Goal: Information Seeking & Learning: Learn about a topic

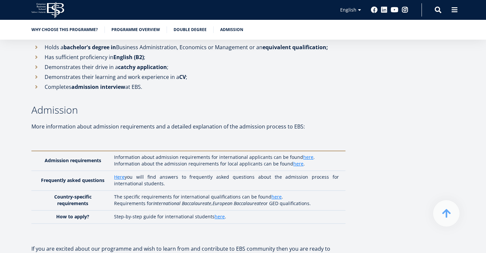
scroll to position [1960, 0]
click at [306, 154] on link "here" at bounding box center [308, 157] width 10 height 7
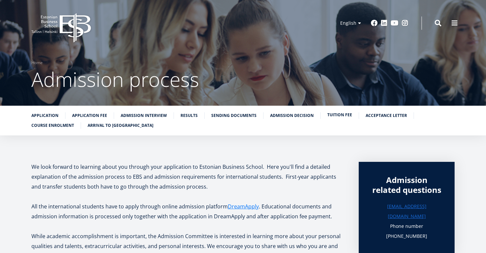
click at [328, 115] on link "Tuition fee" at bounding box center [340, 115] width 25 height 7
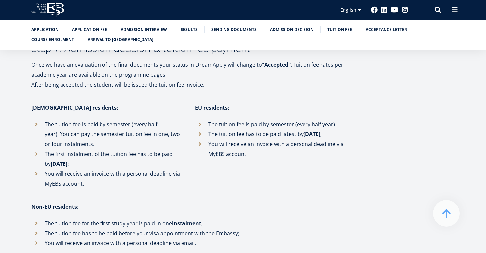
scroll to position [1435, 0]
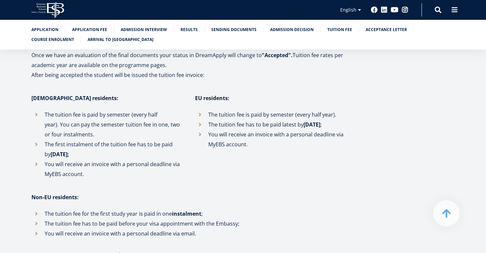
click at [180, 210] on strong "instalment" at bounding box center [186, 213] width 29 height 7
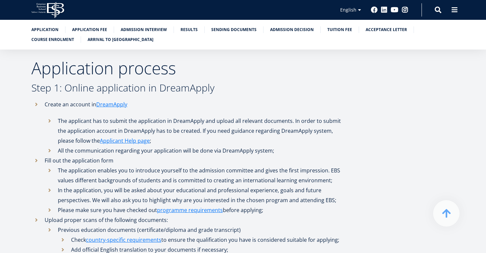
scroll to position [0, 0]
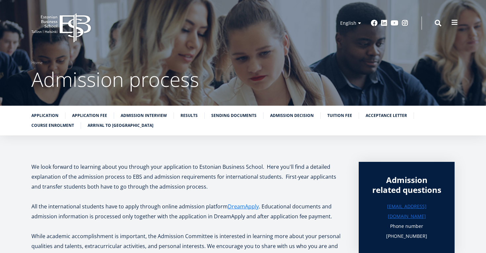
click at [455, 25] on span at bounding box center [455, 22] width 7 height 7
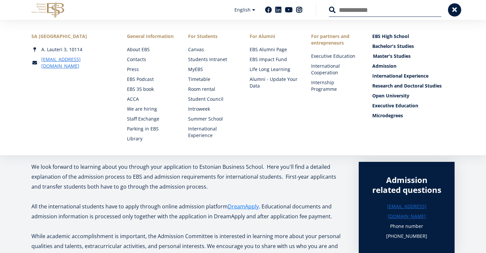
click at [391, 54] on link "Master's Studies" at bounding box center [414, 56] width 82 height 7
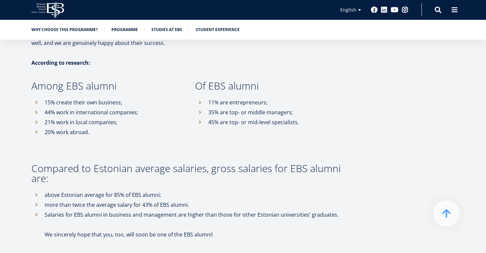
scroll to position [3462, 0]
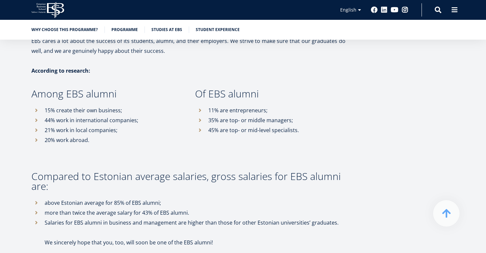
click at [51, 11] on icon "EBS Logo Created with Sketch." at bounding box center [47, 10] width 33 height 16
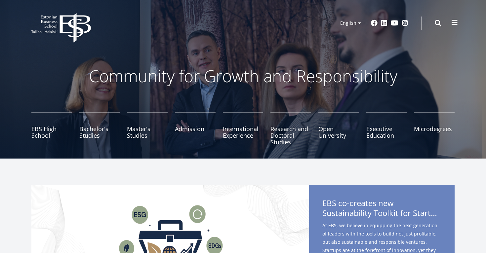
click at [455, 18] on button at bounding box center [454, 22] width 13 height 13
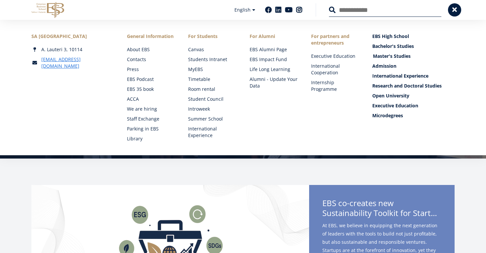
click at [399, 57] on link "Master's Studies" at bounding box center [414, 56] width 82 height 7
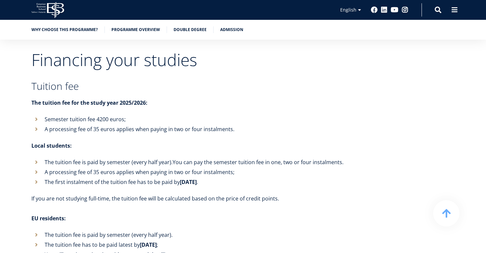
scroll to position [2442, 0]
click at [82, 115] on li "Semester tuition fee 4200 euros;" at bounding box center [188, 120] width 314 height 10
click at [40, 100] on strong "The tuition fee for the study year 2025/2026:" at bounding box center [89, 103] width 116 height 7
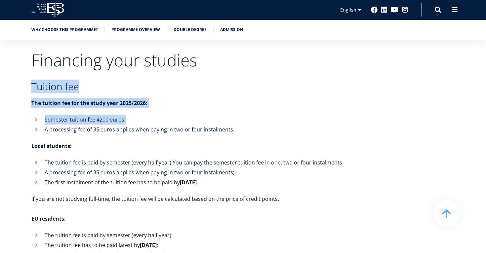
drag, startPoint x: 31, startPoint y: 60, endPoint x: 125, endPoint y: 96, distance: 101.1
click at [169, 98] on p "The tuition fee for the study year 2025/2026:" at bounding box center [188, 103] width 314 height 10
